Goal: Information Seeking & Learning: Learn about a topic

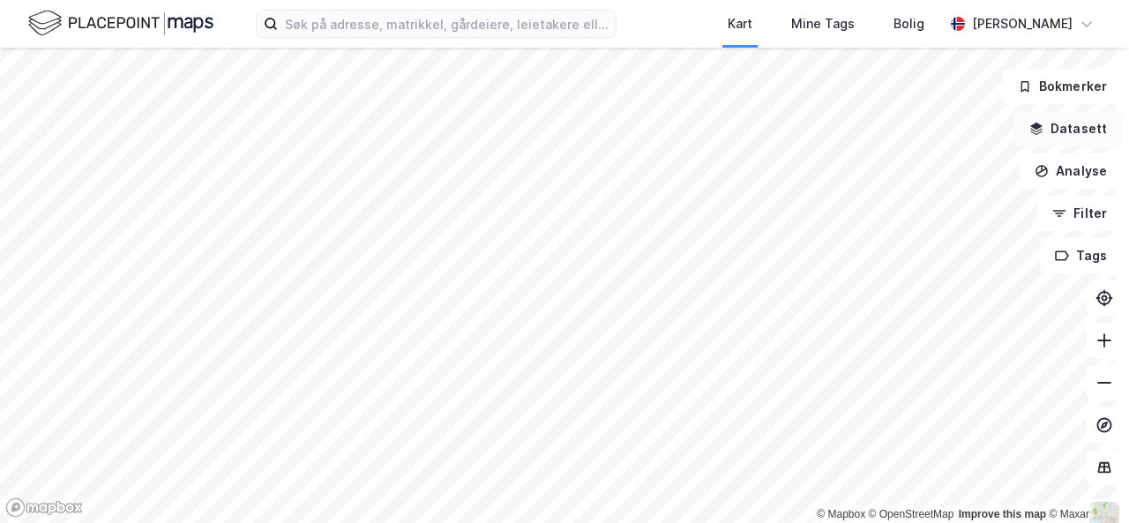
click at [1060, 130] on button "Datasett" at bounding box center [1069, 128] width 108 height 35
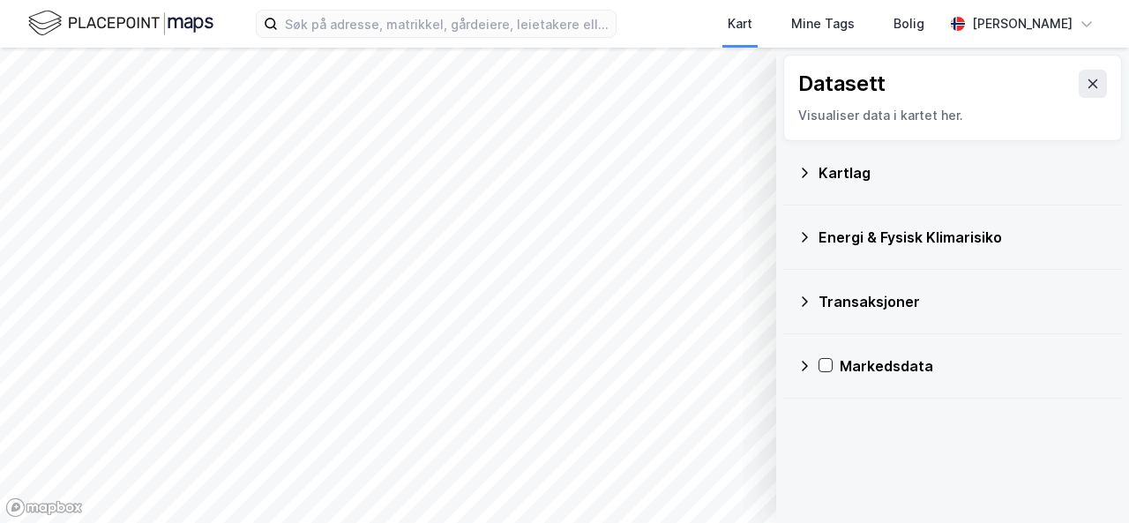
click at [798, 163] on div "Kartlag" at bounding box center [953, 173] width 311 height 42
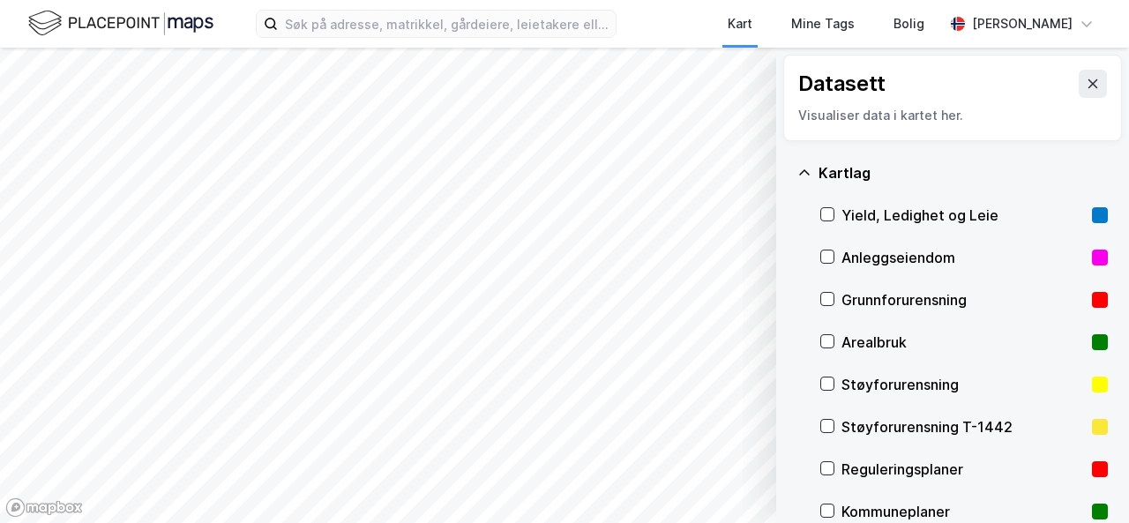
click at [798, 176] on icon at bounding box center [805, 173] width 14 height 14
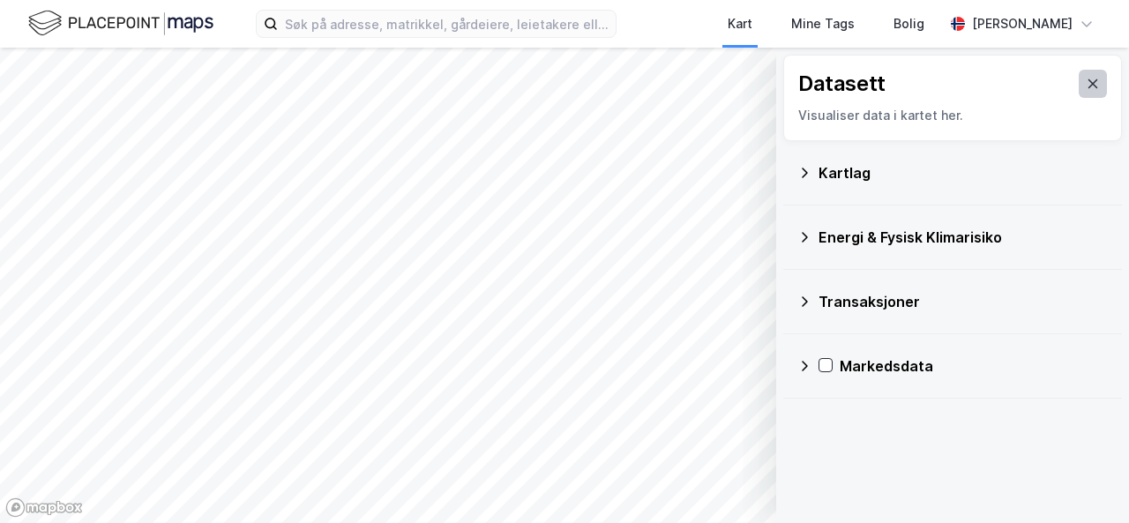
click at [1079, 82] on button at bounding box center [1093, 84] width 28 height 28
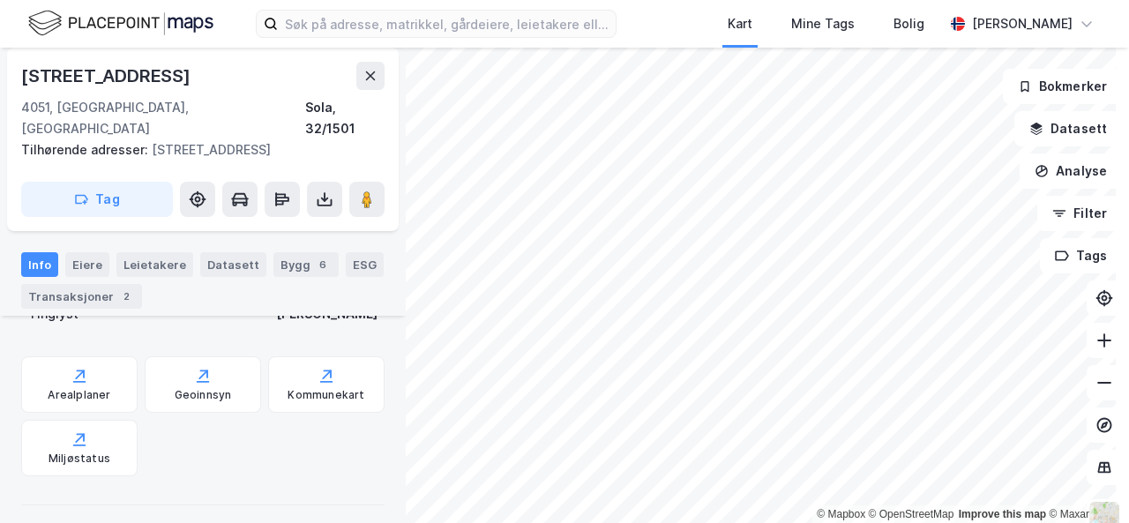
scroll to position [476, 0]
click at [79, 394] on div "Arealplaner" at bounding box center [79, 397] width 63 height 14
click at [365, 82] on icon at bounding box center [370, 76] width 14 height 14
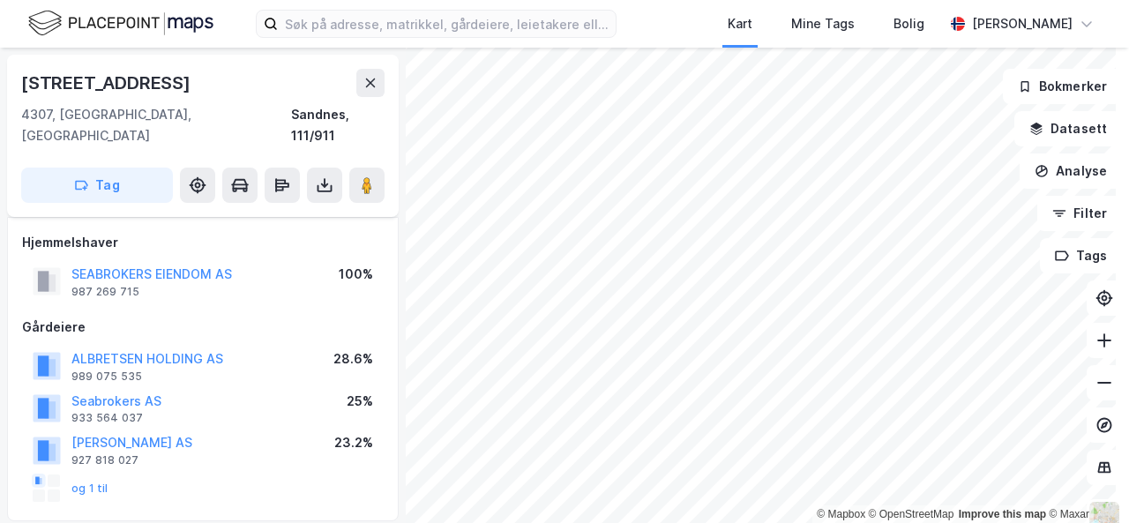
scroll to position [476, 0]
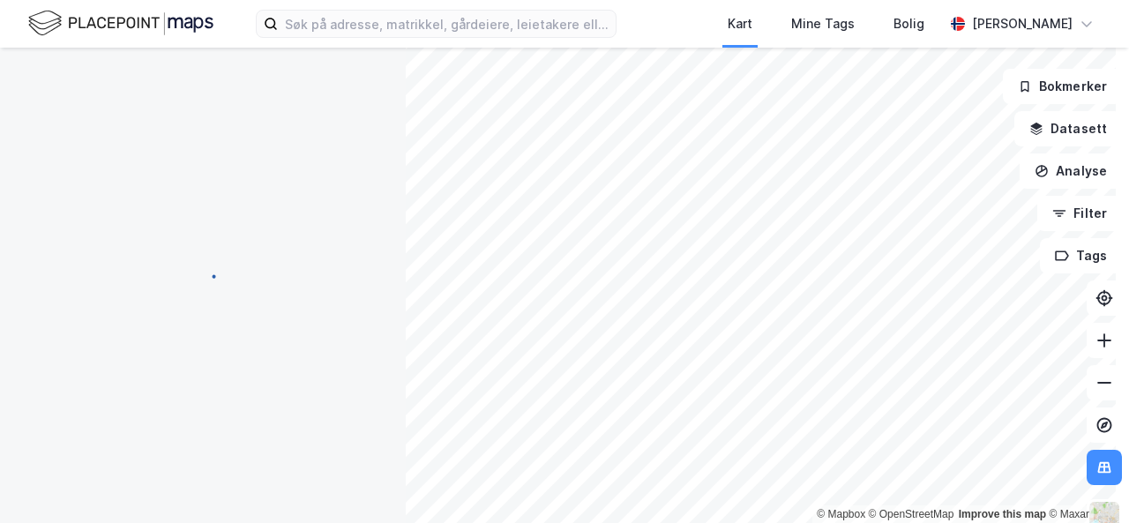
scroll to position [45, 0]
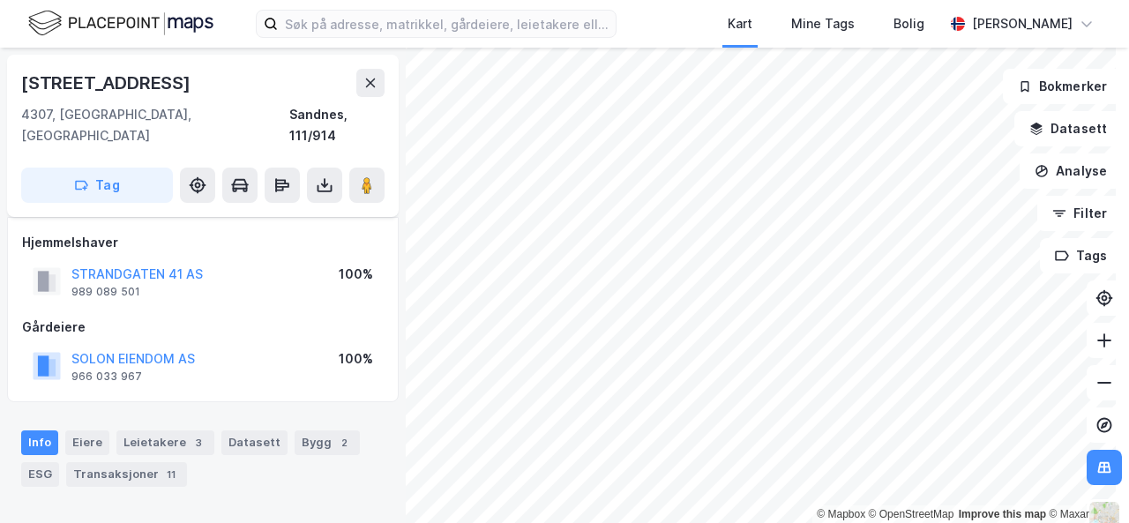
scroll to position [45, 0]
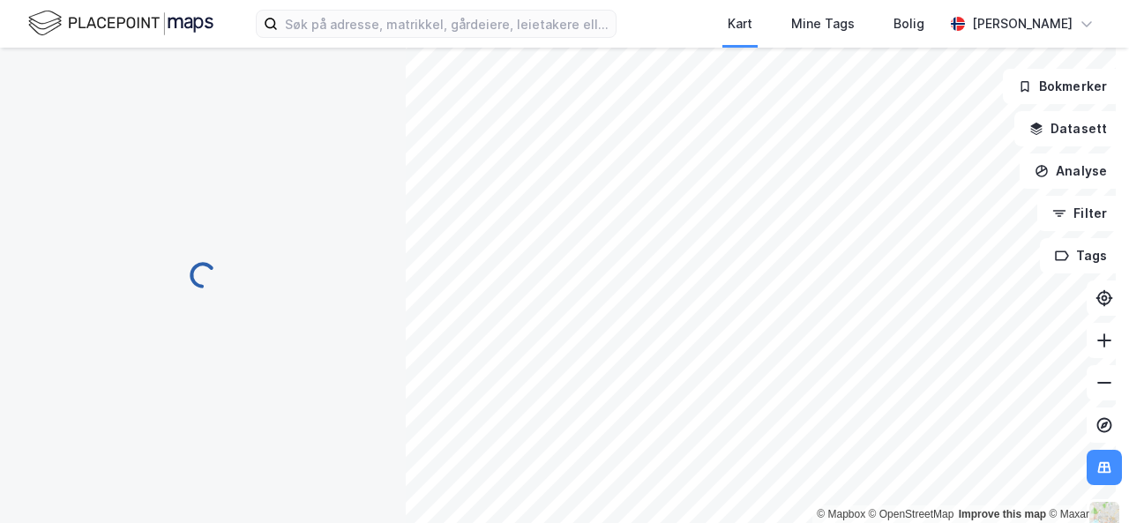
scroll to position [45, 0]
